Goal: Task Accomplishment & Management: Use online tool/utility

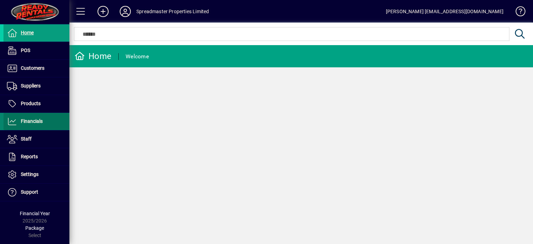
click at [36, 121] on span "Financials" at bounding box center [32, 121] width 22 height 6
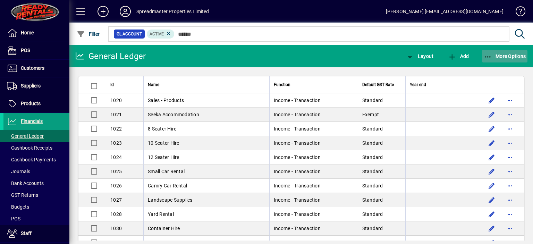
click at [502, 55] on span "More Options" at bounding box center [505, 56] width 42 height 6
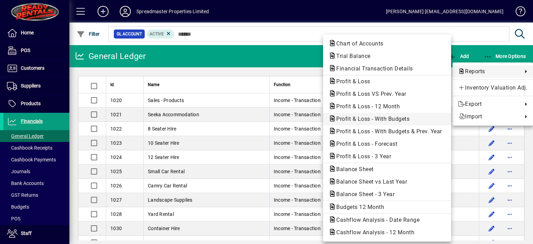
click at [382, 118] on span "Profit & Loss - With Budgets" at bounding box center [371, 119] width 84 height 7
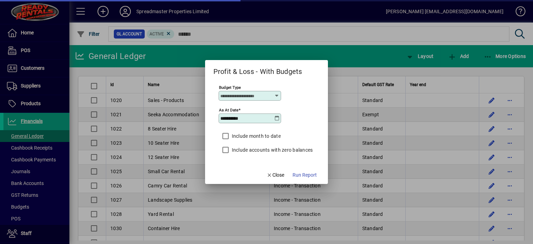
type input "****"
click at [278, 119] on icon at bounding box center [277, 119] width 6 height 6
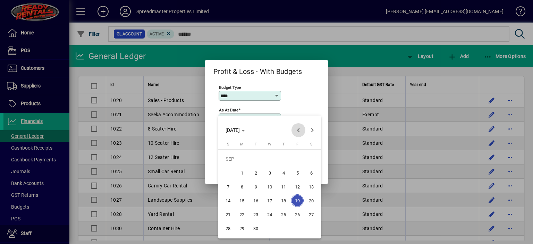
click at [300, 130] on span "Previous month" at bounding box center [298, 130] width 14 height 14
click at [227, 227] on span "31" at bounding box center [228, 228] width 12 height 12
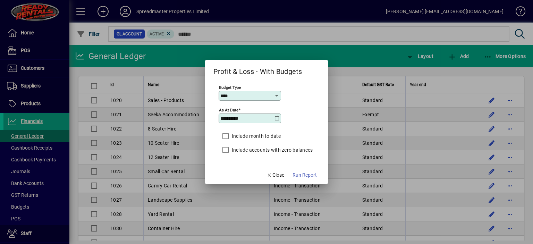
type input "**********"
click at [303, 172] on span "Run Report" at bounding box center [304, 174] width 24 height 7
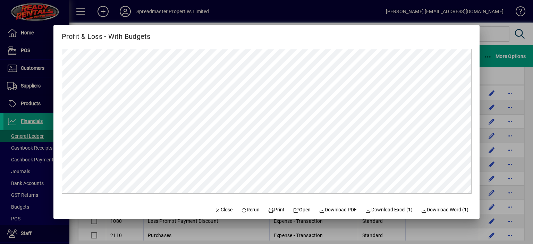
scroll to position [104, 0]
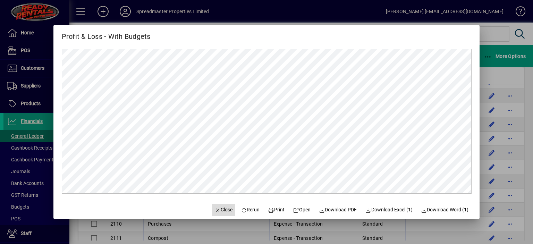
click at [219, 211] on span "Close" at bounding box center [223, 209] width 18 height 7
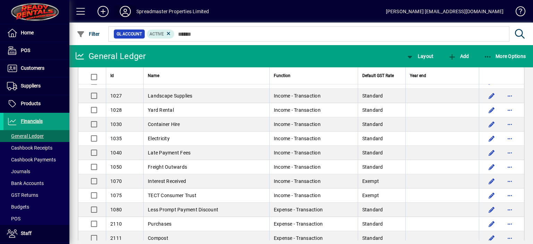
click at [126, 14] on icon at bounding box center [125, 11] width 14 height 11
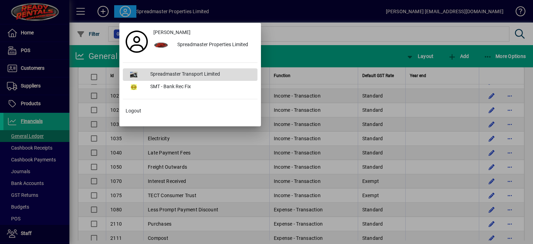
click at [176, 74] on div "Spreadmaster Transport Limited" at bounding box center [201, 74] width 113 height 12
